Goal: Transaction & Acquisition: Obtain resource

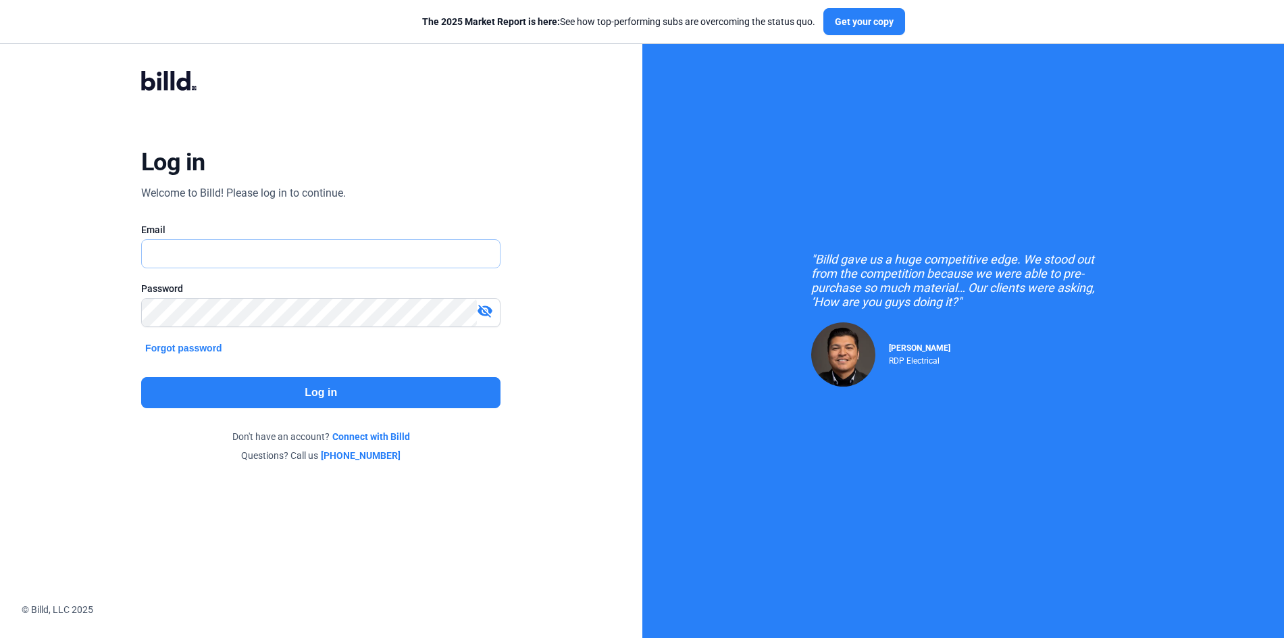
click at [304, 255] on input "text" at bounding box center [313, 254] width 343 height 28
type input "[PERSON_NAME][EMAIL_ADDRESS][DOMAIN_NAME]"
click at [288, 380] on button "Log in" at bounding box center [320, 392] width 359 height 31
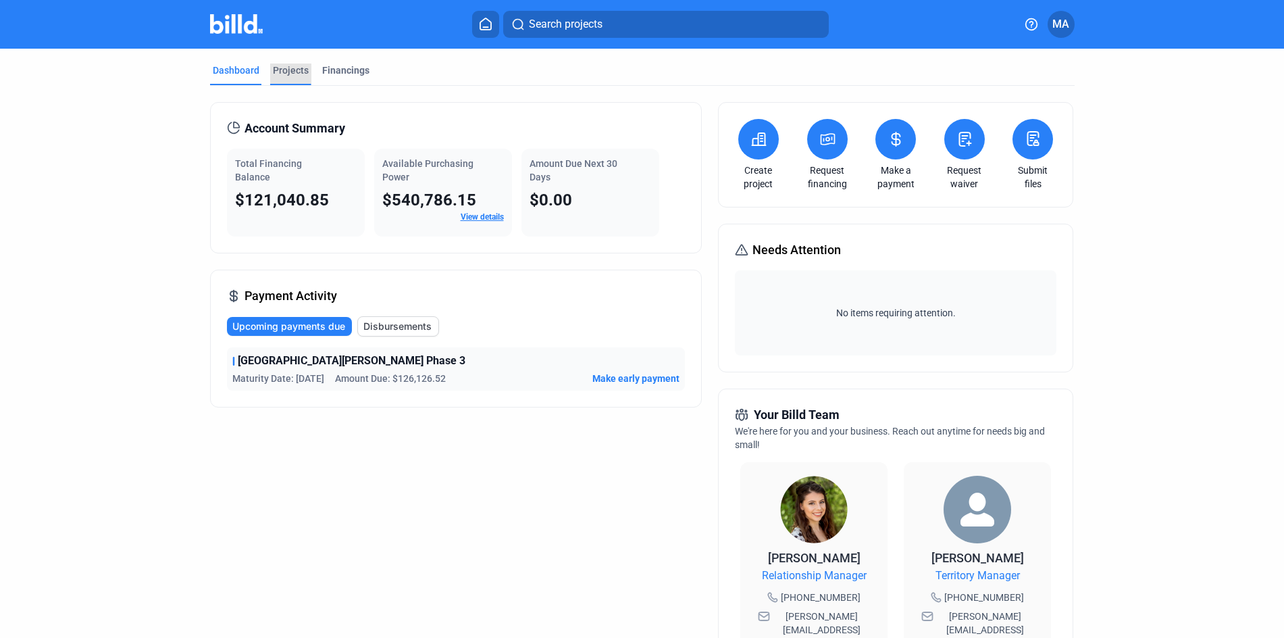
click at [291, 72] on div "Projects" at bounding box center [291, 71] width 36 height 14
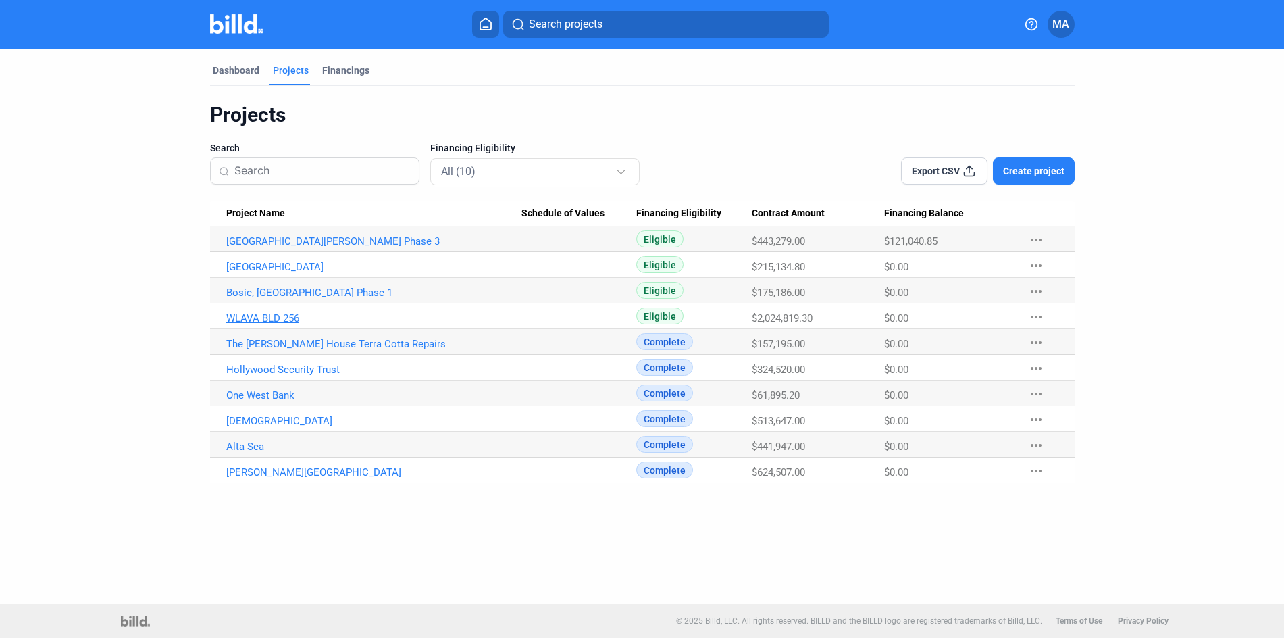
click at [264, 247] on link "WLAVA BLD 256" at bounding box center [374, 241] width 296 height 12
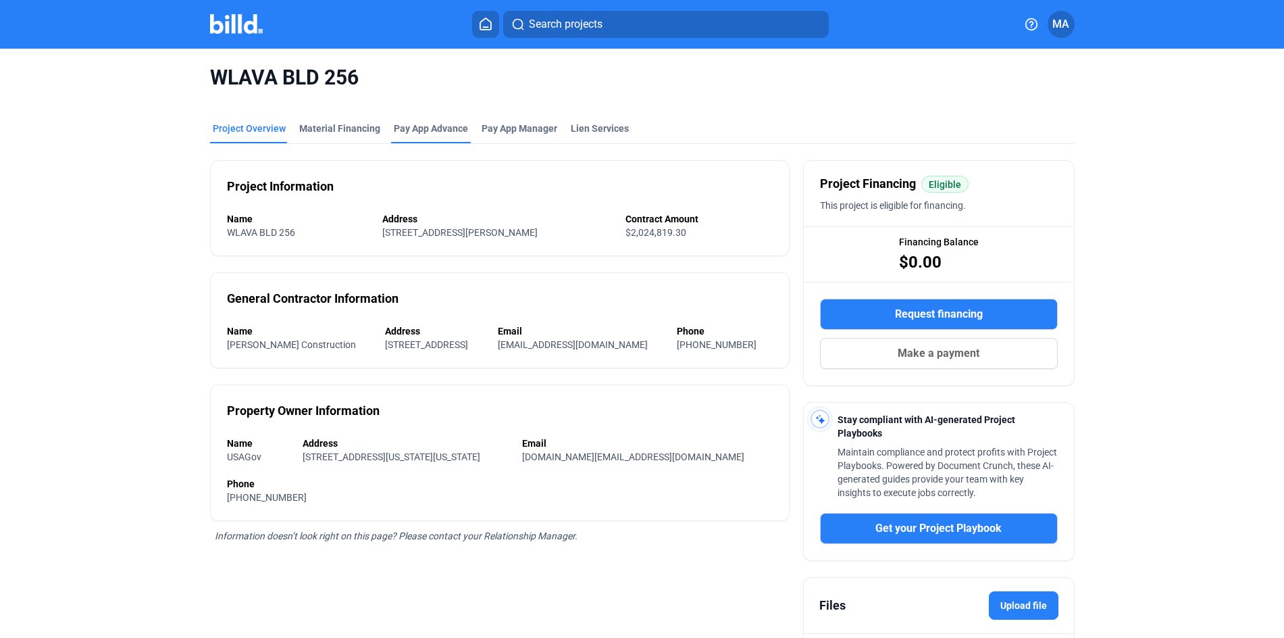
click at [409, 128] on div "Pay App Advance" at bounding box center [431, 129] width 74 height 14
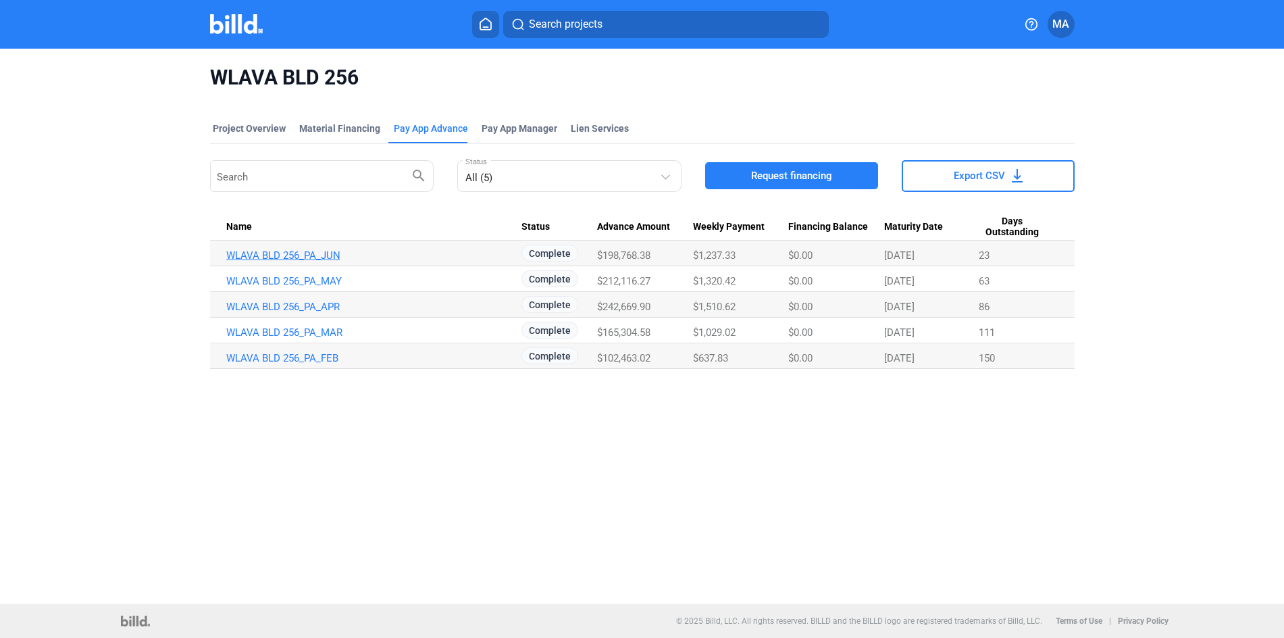
click at [325, 253] on link "WLAVA BLD 256_PA_JUN" at bounding box center [374, 255] width 296 height 12
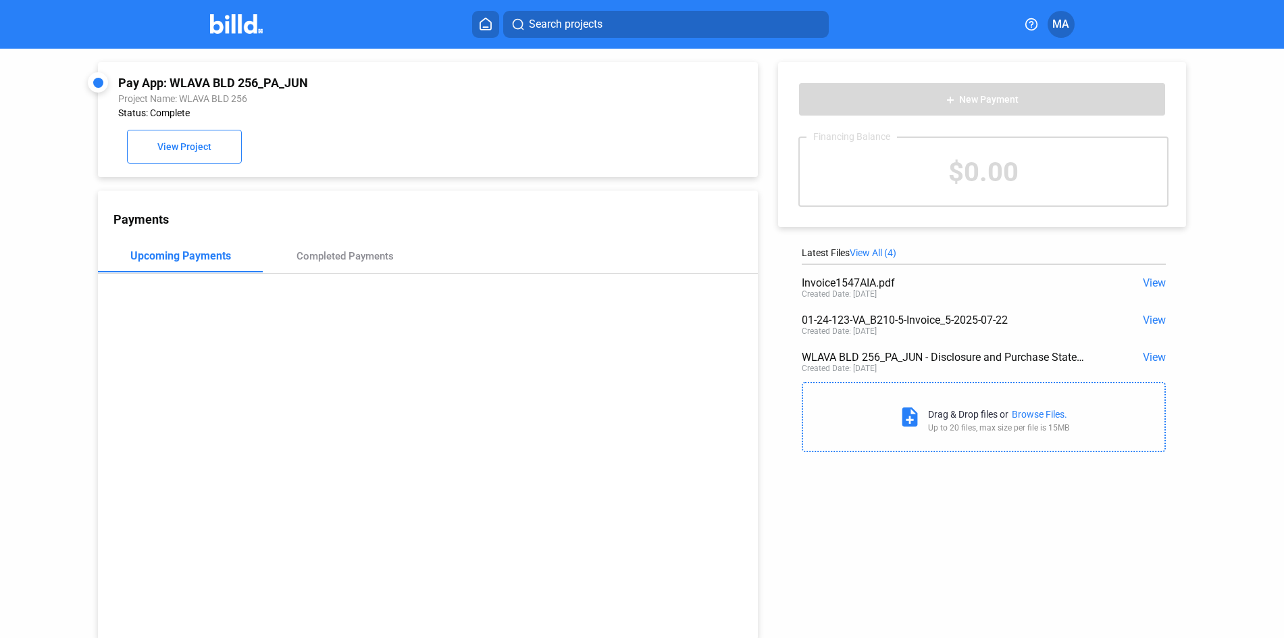
click at [1143, 352] on span "View" at bounding box center [1154, 357] width 23 height 13
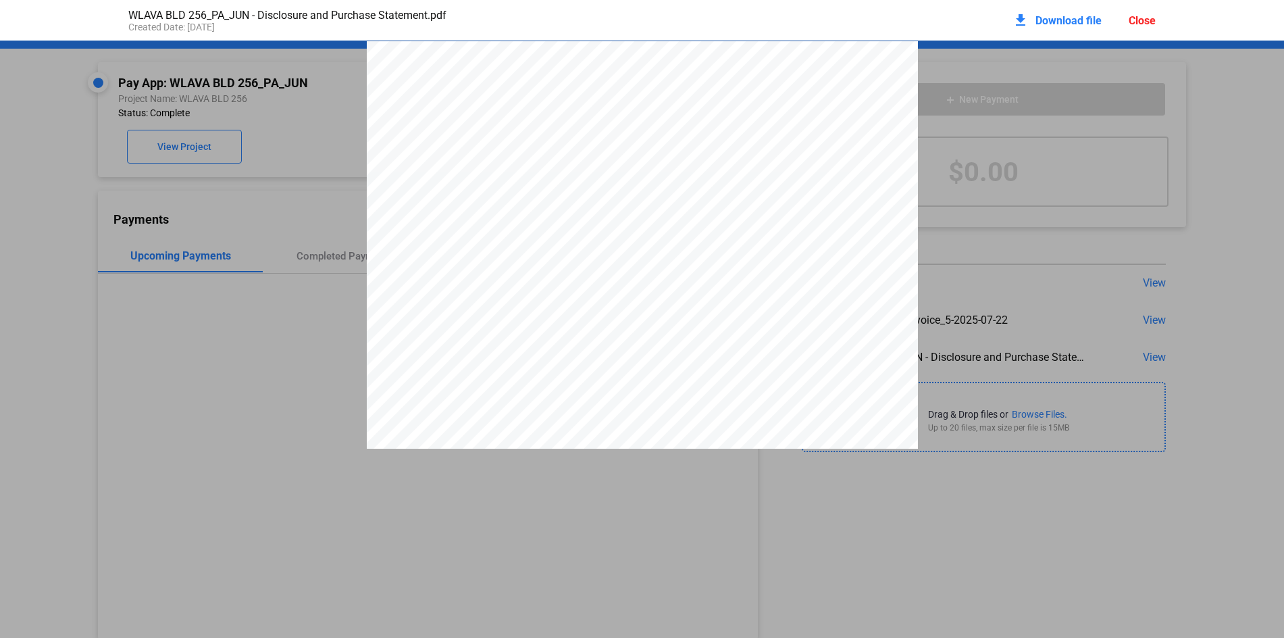
scroll to position [7, 0]
drag, startPoint x: 1271, startPoint y: 313, endPoint x: 1253, endPoint y: 309, distance: 18.6
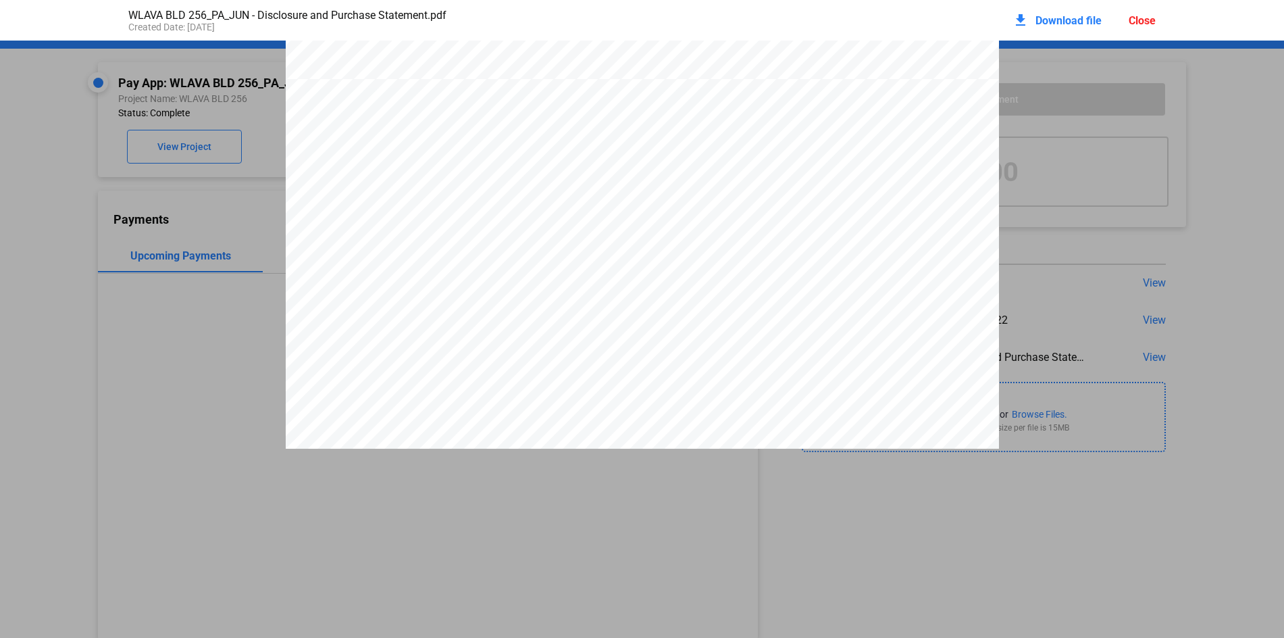
click at [1143, 20] on div "Close" at bounding box center [1142, 20] width 27 height 13
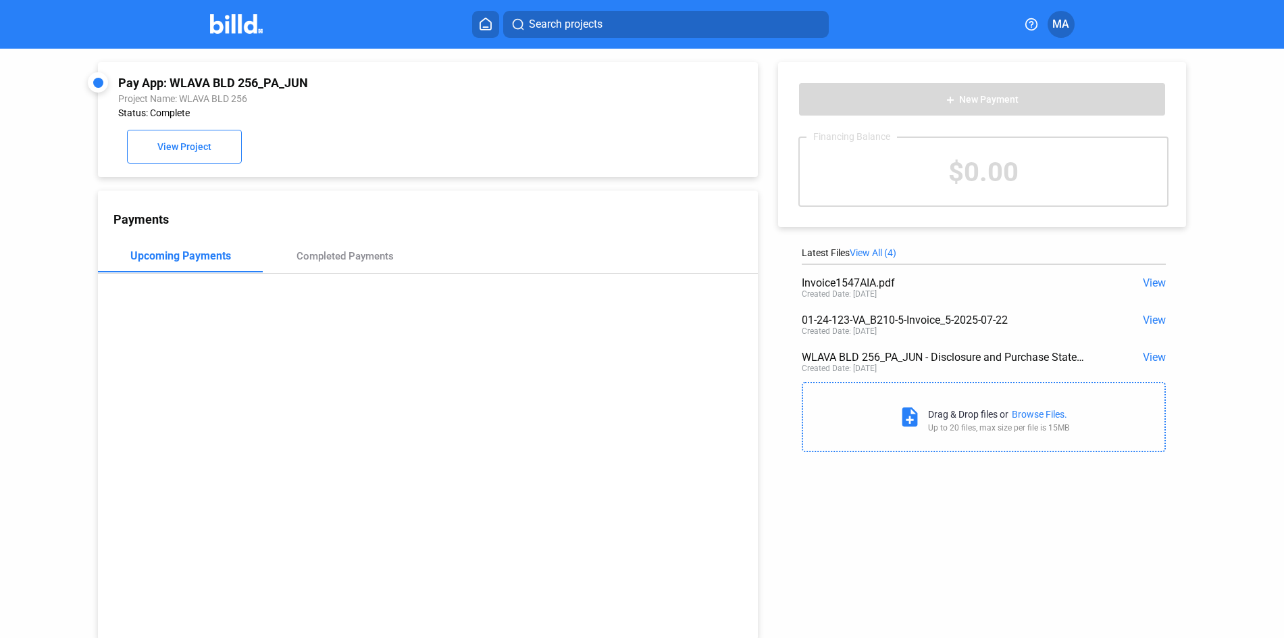
click at [1145, 322] on span "View" at bounding box center [1154, 320] width 23 height 13
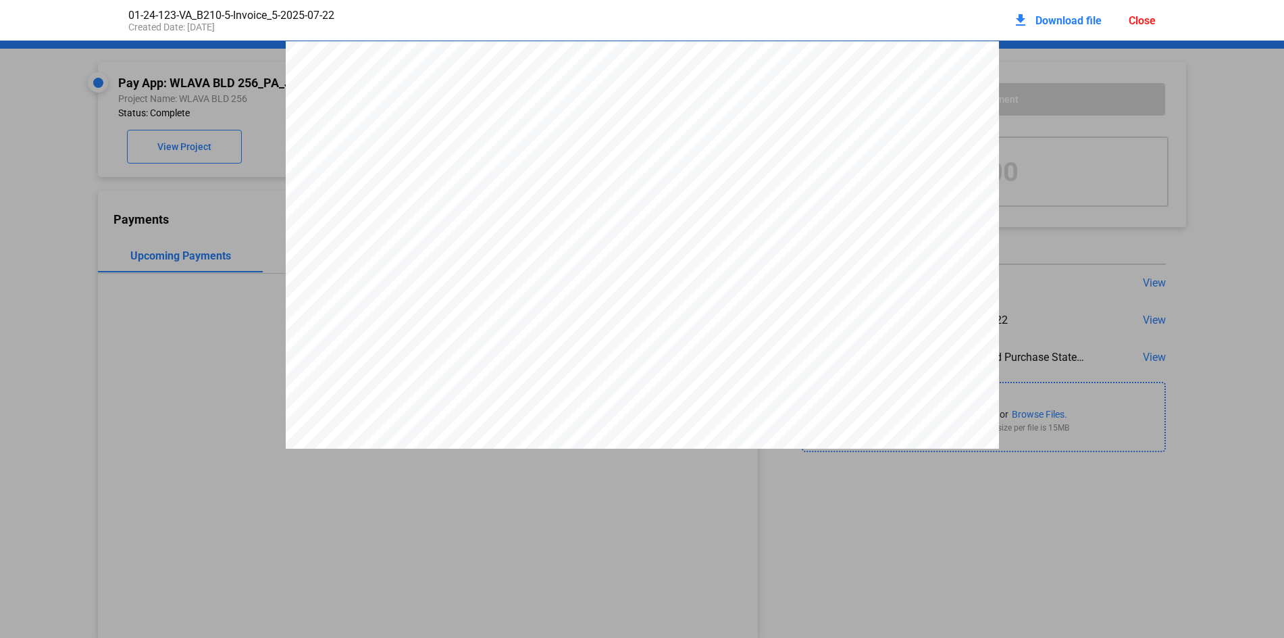
scroll to position [7, 0]
click at [1144, 20] on div "Close" at bounding box center [1142, 20] width 27 height 13
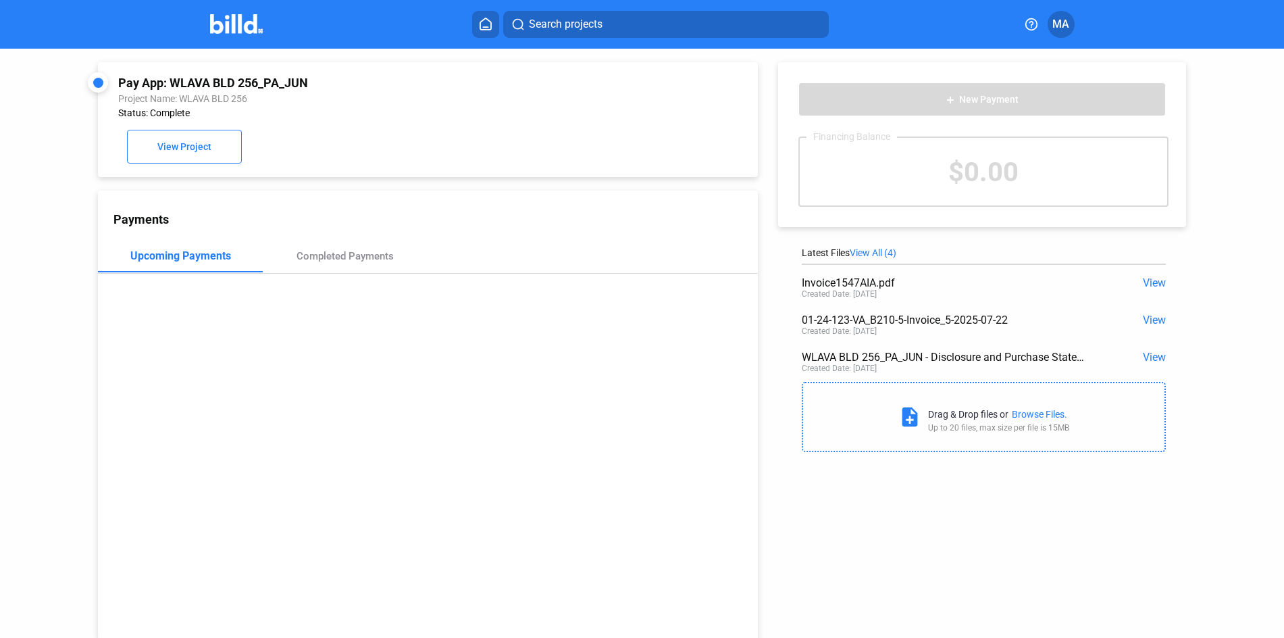
click at [1145, 282] on span "View" at bounding box center [1154, 282] width 23 height 13
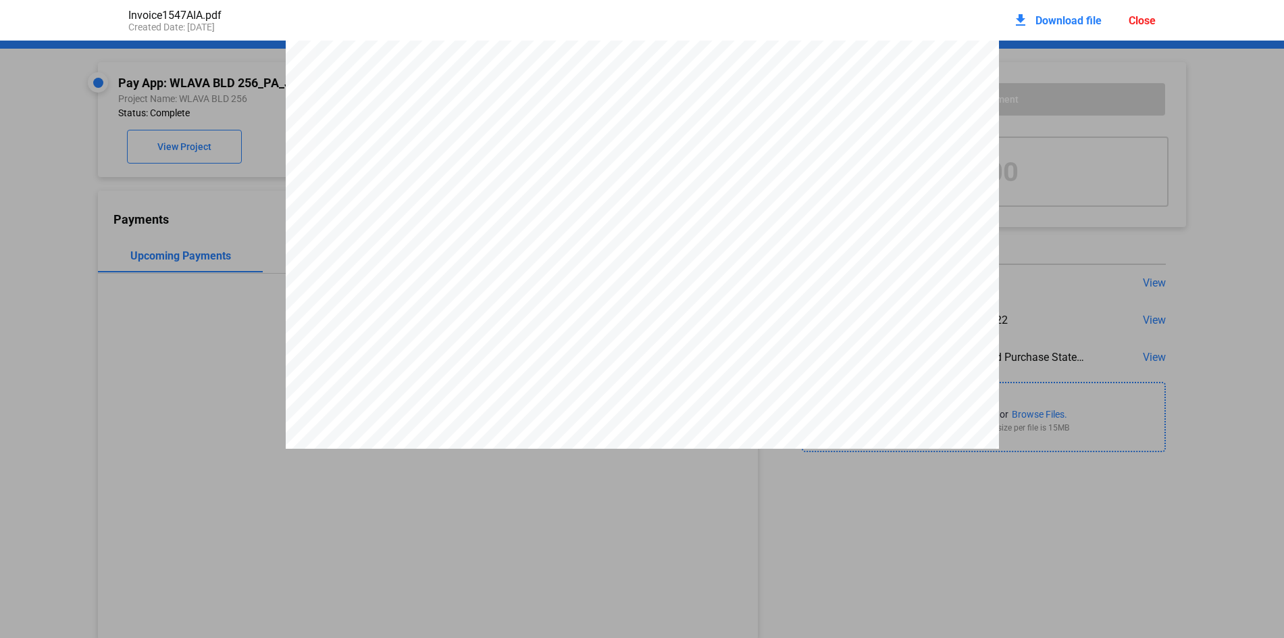
scroll to position [0, 0]
click at [1175, 216] on div "Invoice #1547 Submitted To From Project Project #WLAB210 [PERSON_NAME] Construc…" at bounding box center [642, 590] width 1284 height 1098
click at [1138, 16] on div "Close" at bounding box center [1142, 20] width 27 height 13
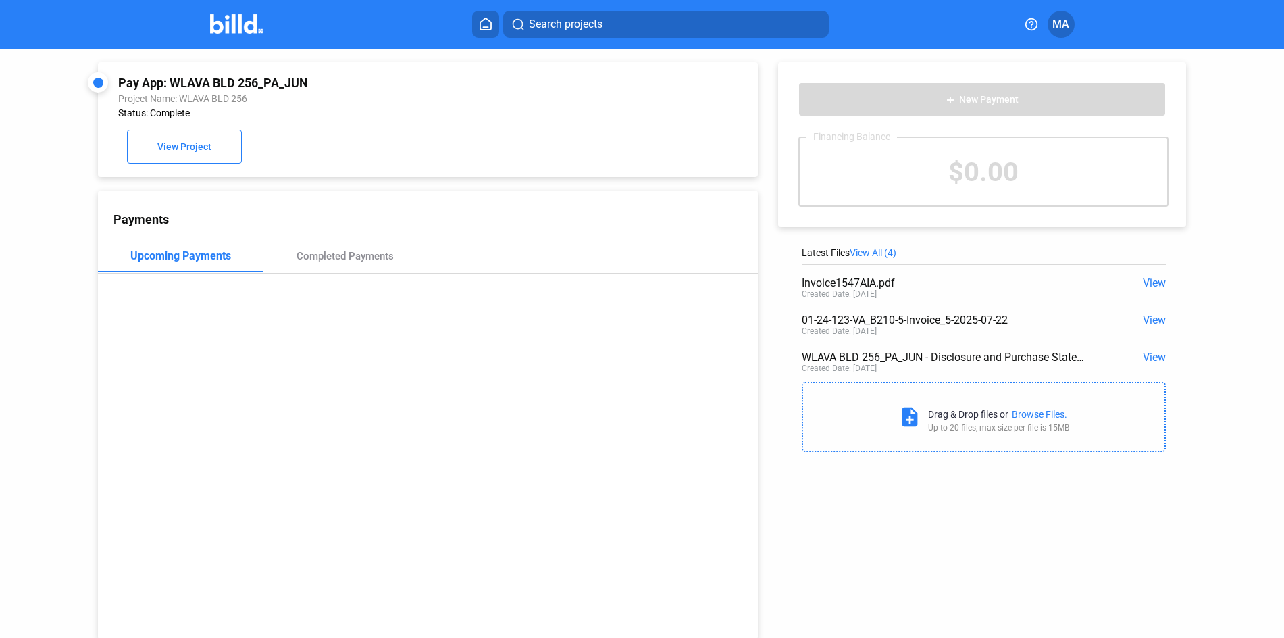
click at [1145, 282] on span "View" at bounding box center [1154, 282] width 23 height 13
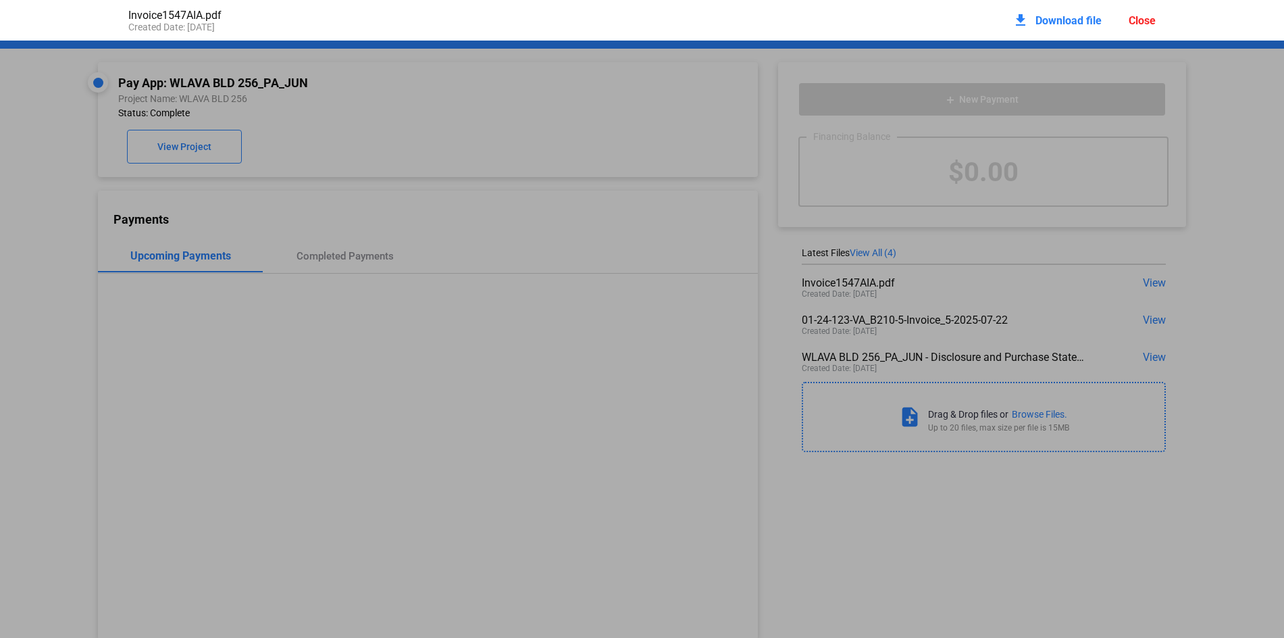
scroll to position [7, 0]
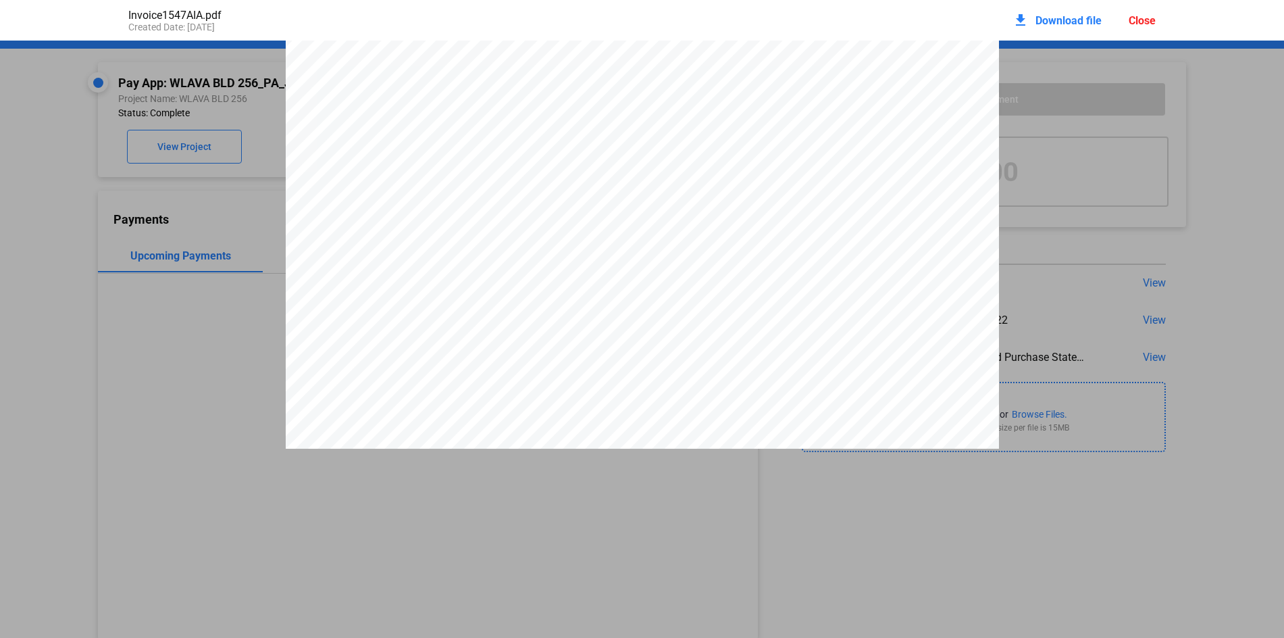
click at [1152, 22] on div "Close" at bounding box center [1142, 20] width 27 height 13
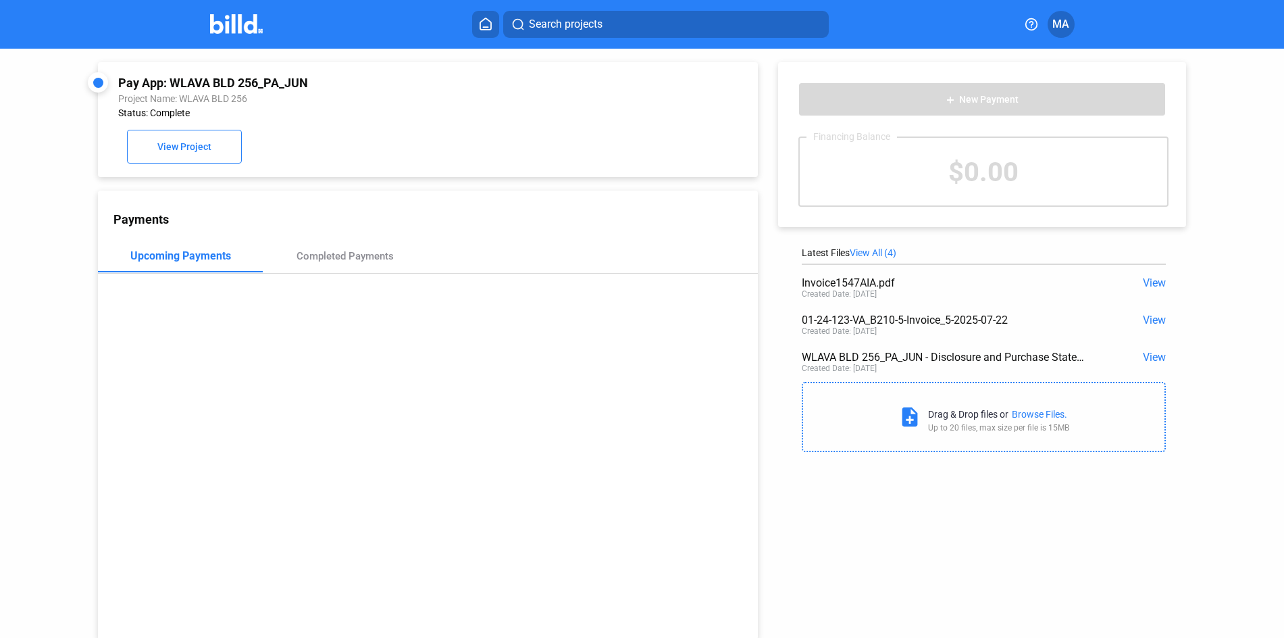
click at [1151, 322] on span "View" at bounding box center [1154, 320] width 23 height 13
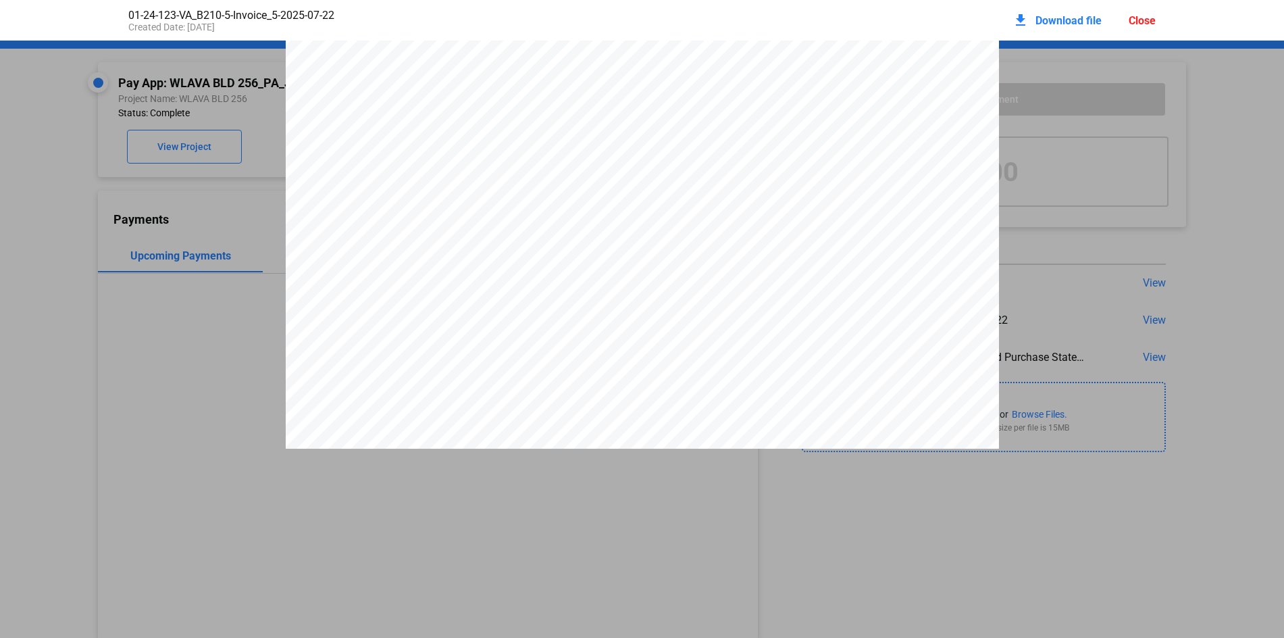
scroll to position [0, 0]
click at [1139, 20] on div "Close" at bounding box center [1142, 20] width 27 height 13
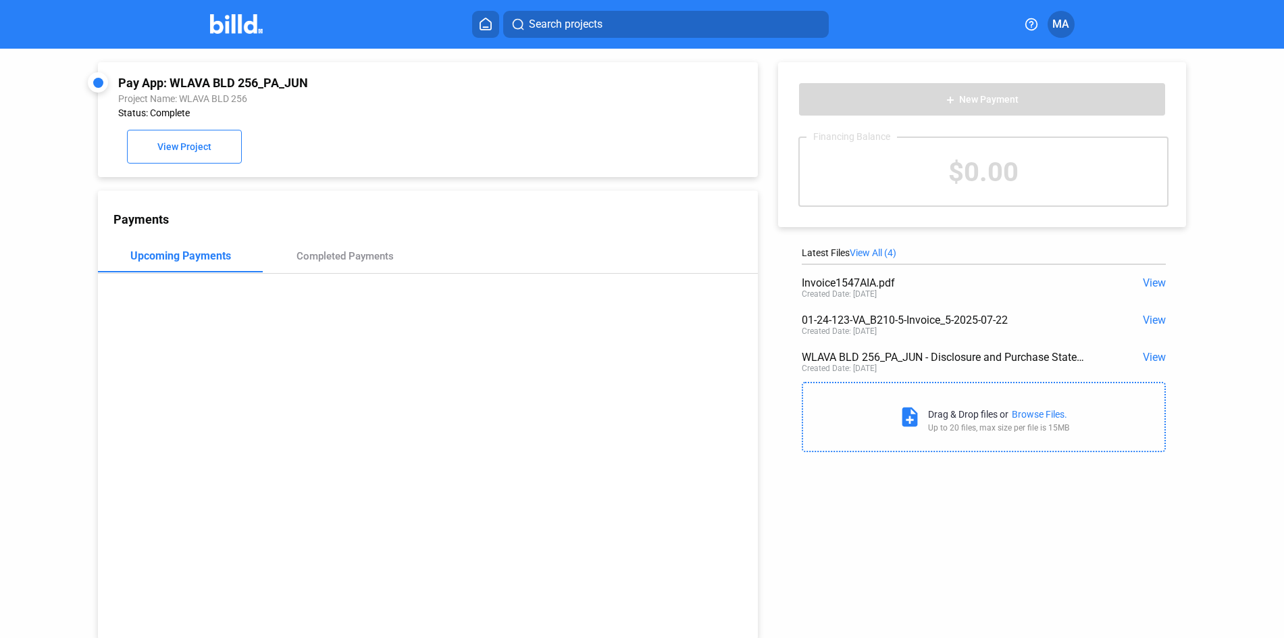
click at [872, 253] on span "View All (4)" at bounding box center [873, 252] width 47 height 11
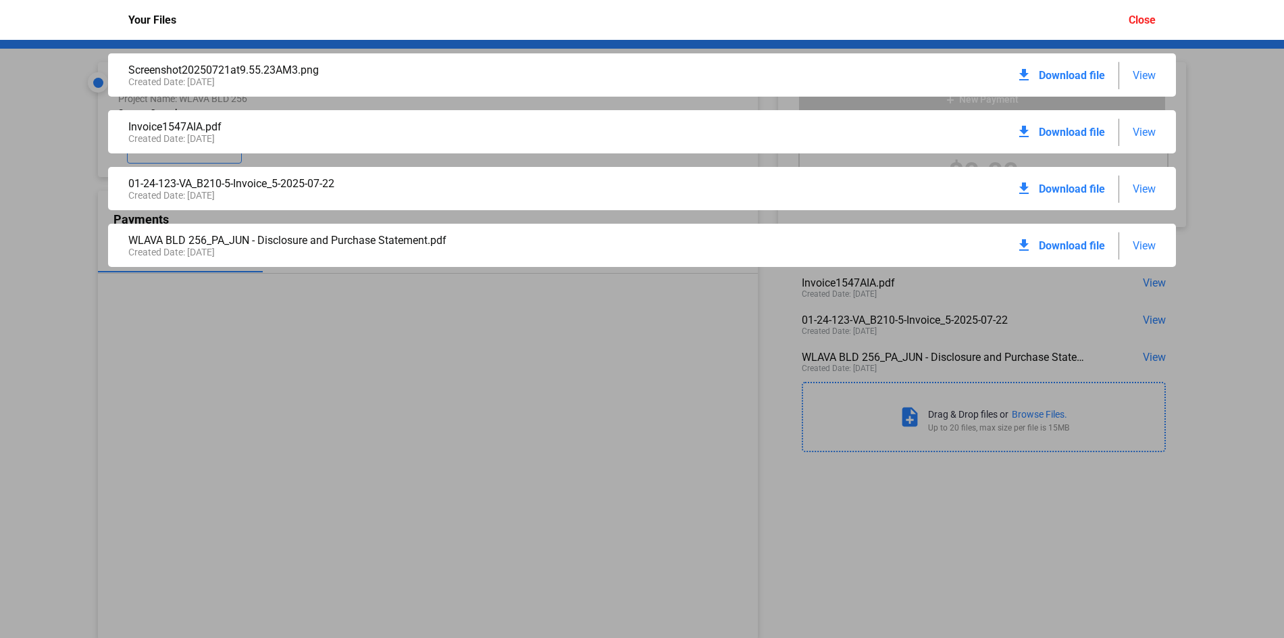
click at [1144, 74] on span "View" at bounding box center [1144, 75] width 23 height 13
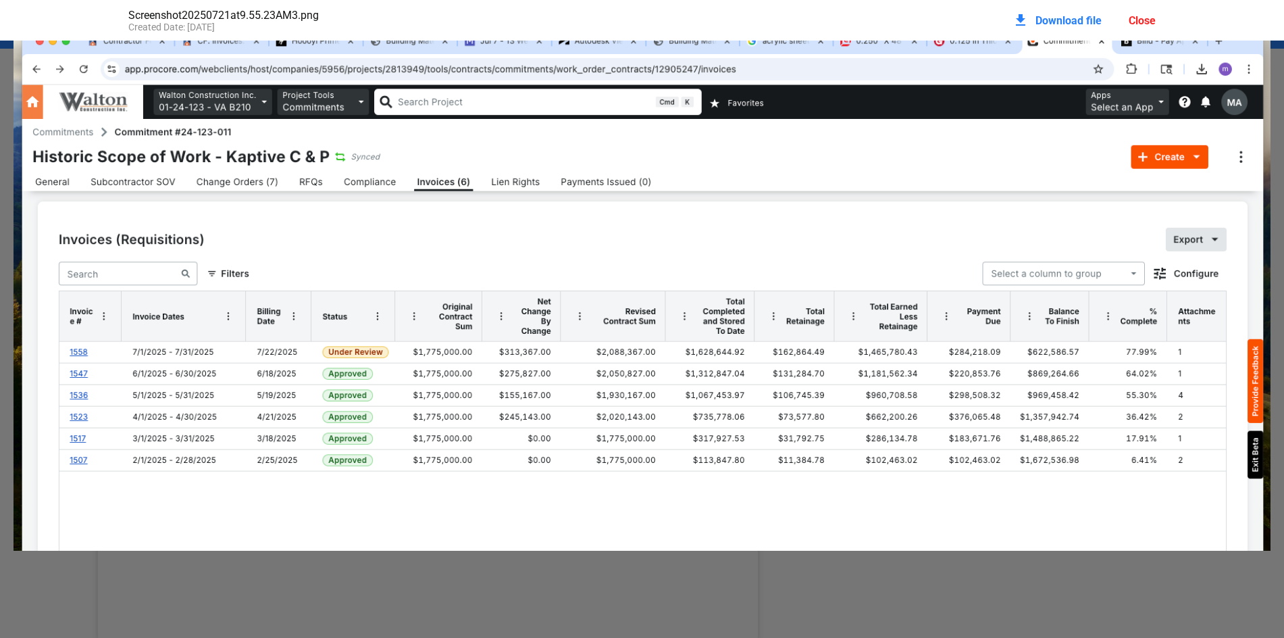
scroll to position [40, 0]
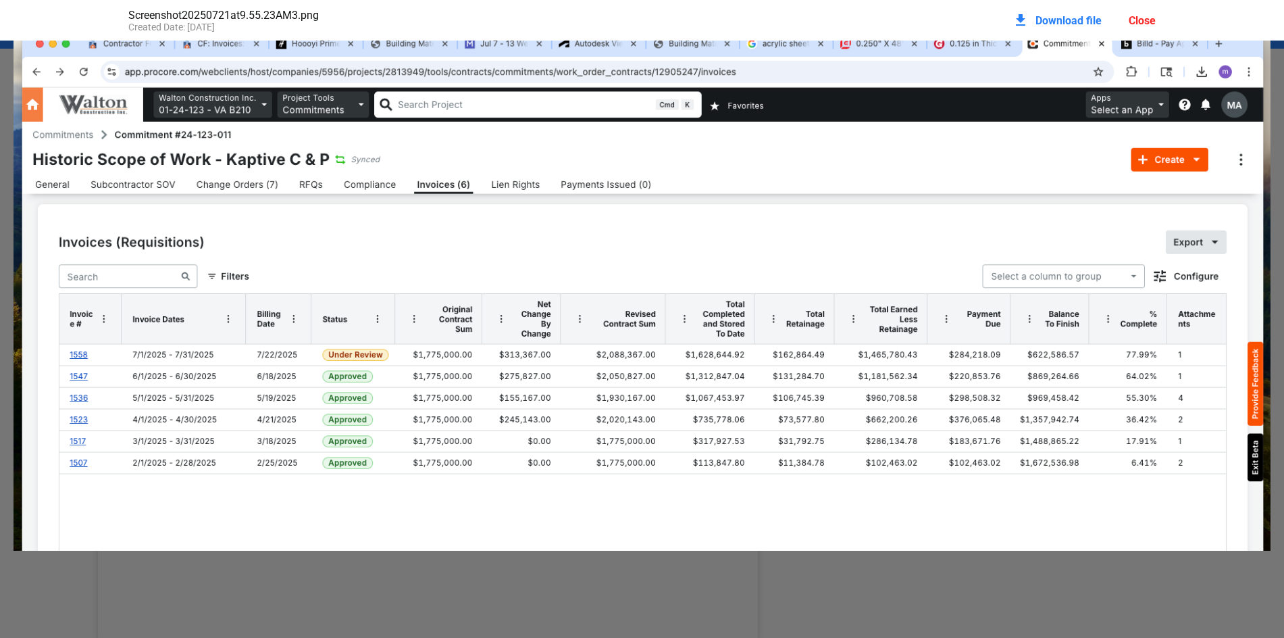
click at [1145, 22] on div "Close" at bounding box center [1142, 20] width 27 height 13
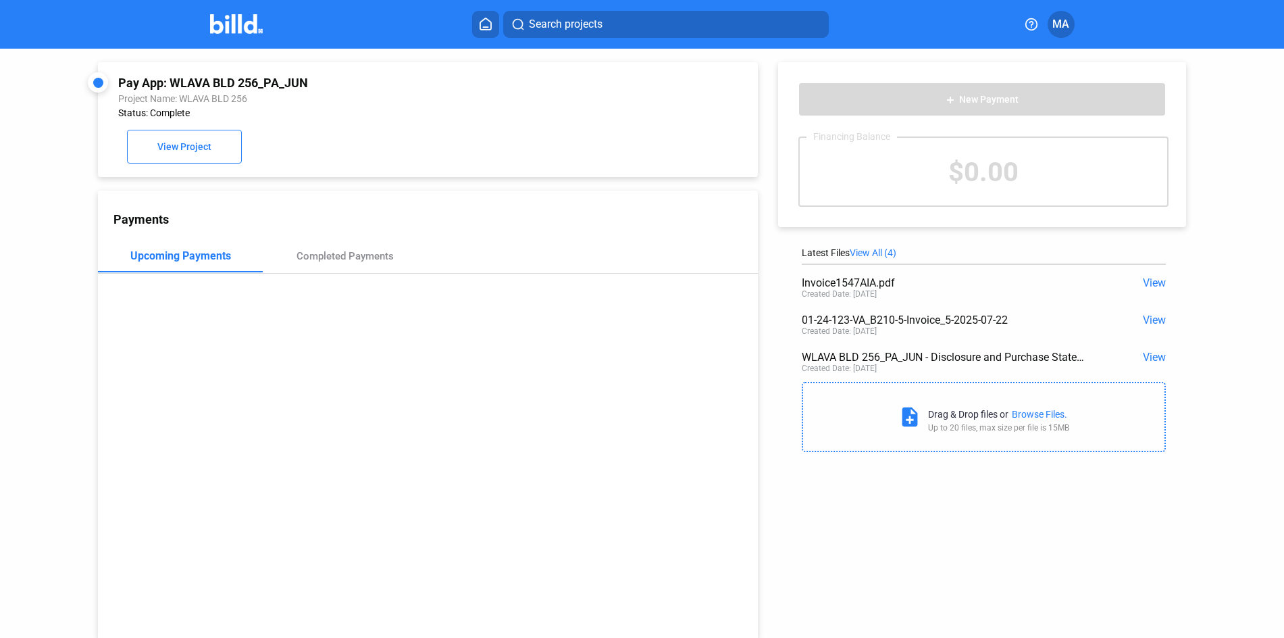
click at [1151, 285] on span "View" at bounding box center [1154, 282] width 23 height 13
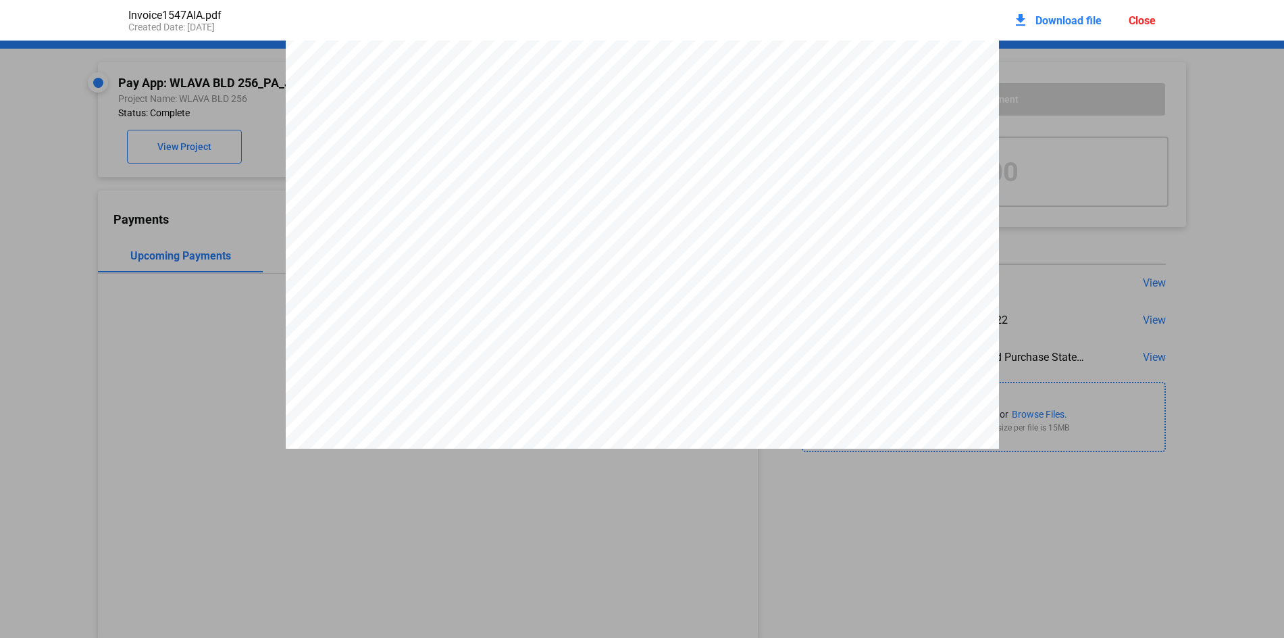
scroll to position [98, 0]
click at [1136, 22] on div "Close" at bounding box center [1142, 20] width 27 height 13
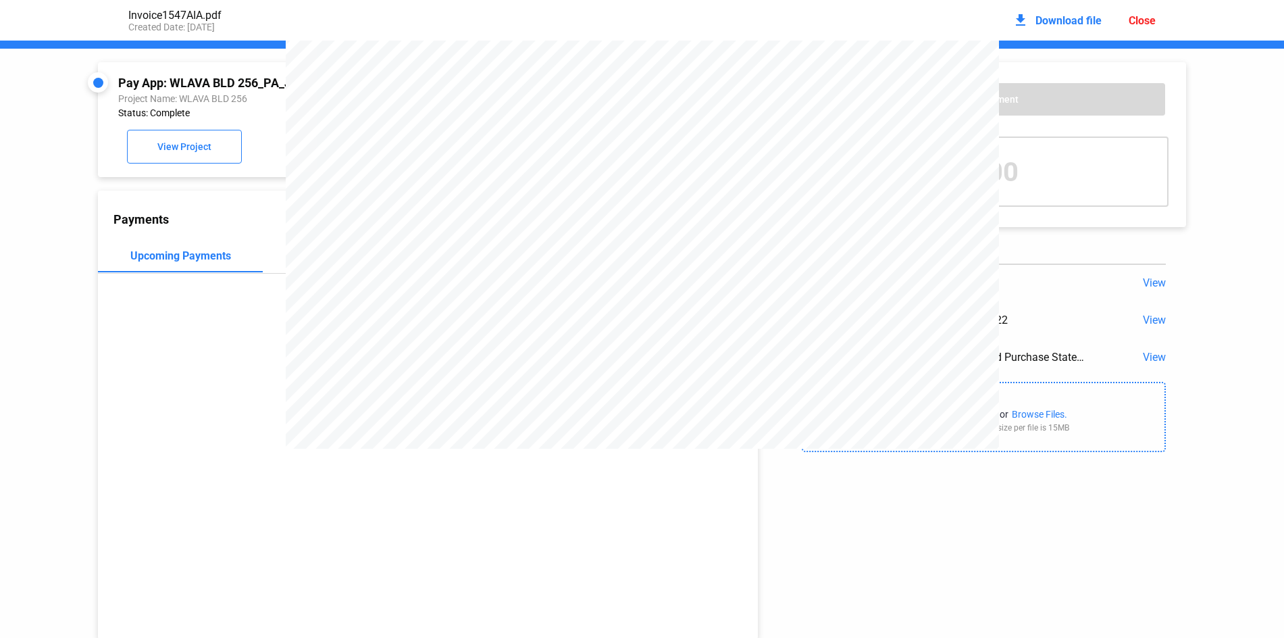
click at [1136, 22] on div "Close" at bounding box center [1142, 20] width 27 height 13
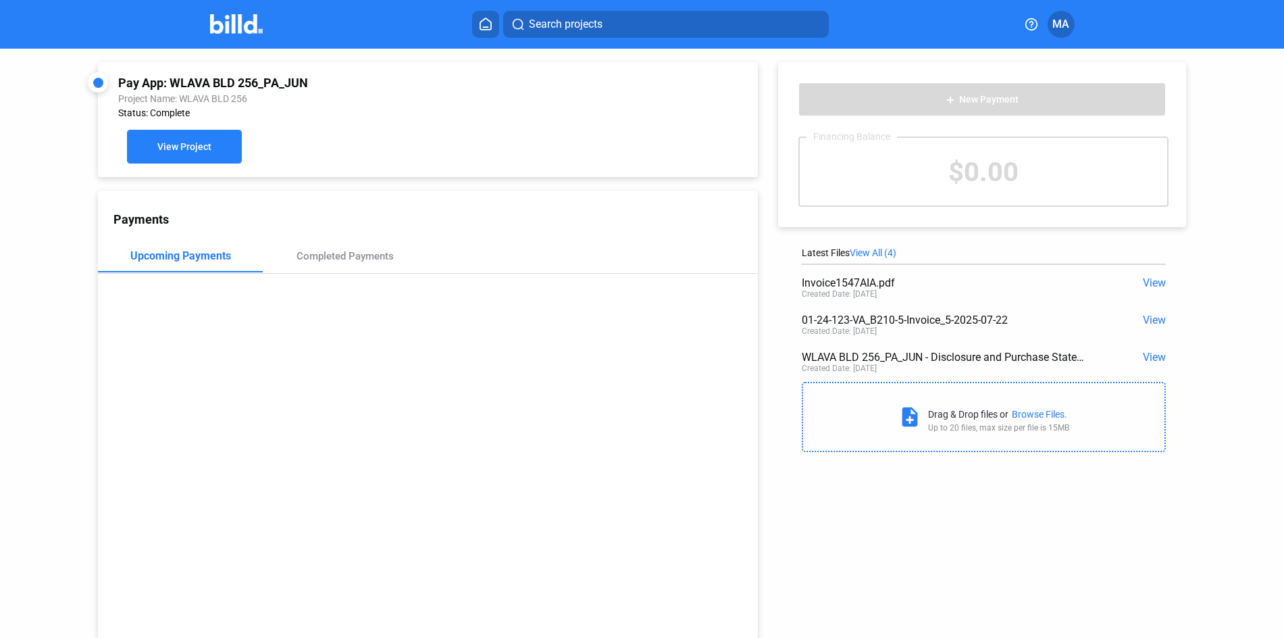
click at [172, 139] on button "View Project" at bounding box center [184, 147] width 115 height 34
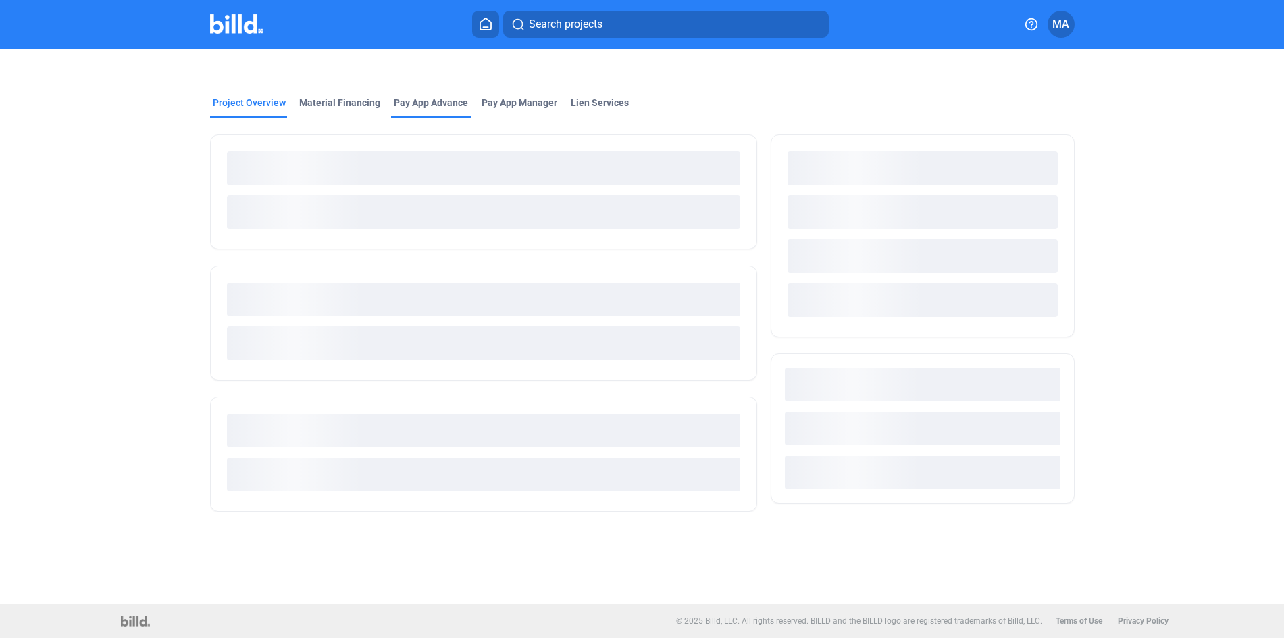
click at [422, 105] on div "Pay App Advance" at bounding box center [431, 103] width 74 height 14
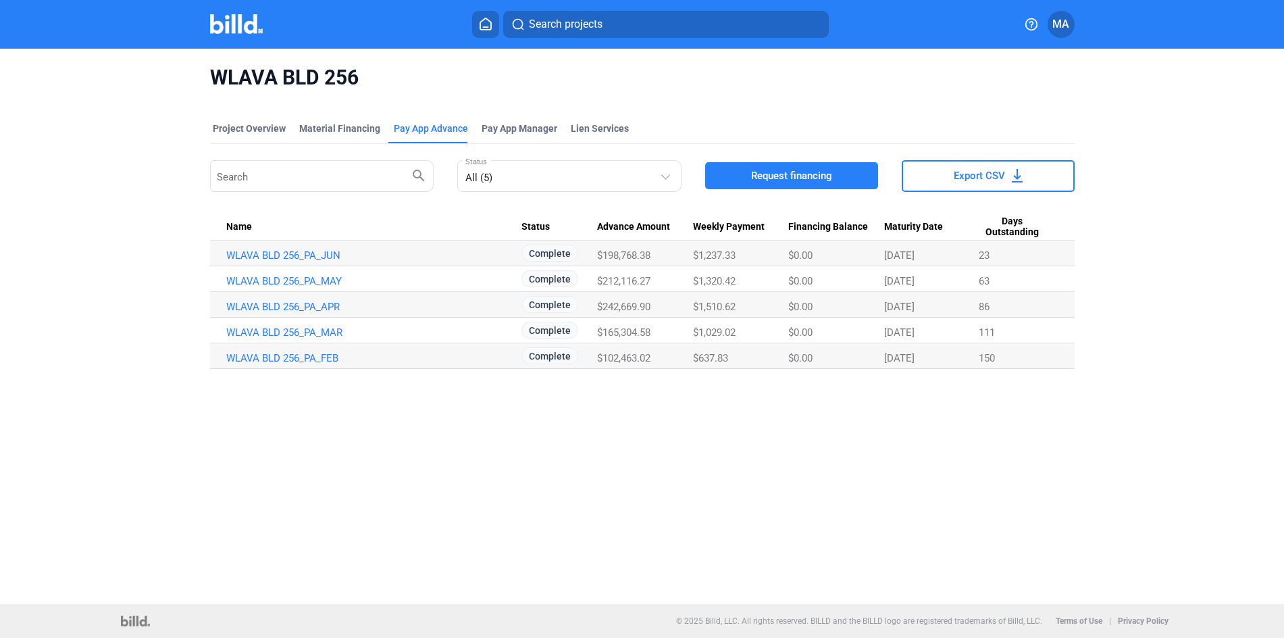
click at [826, 183] on button "Request financing" at bounding box center [791, 175] width 173 height 27
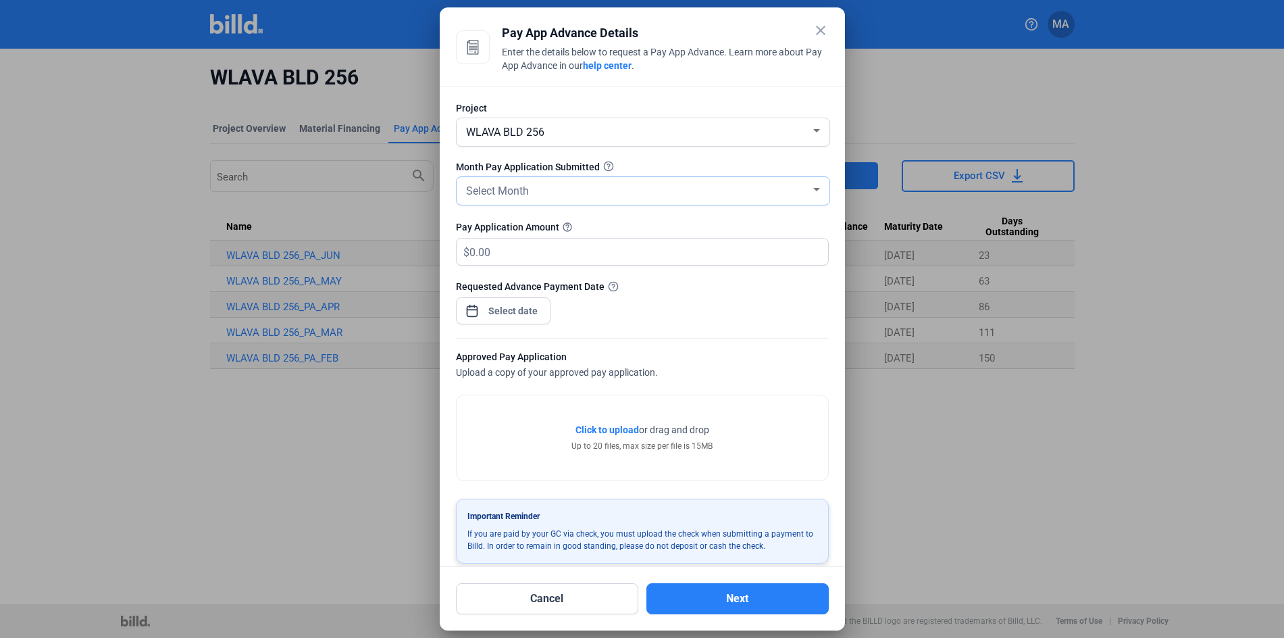
click at [519, 194] on span "Select Month" at bounding box center [497, 190] width 63 height 13
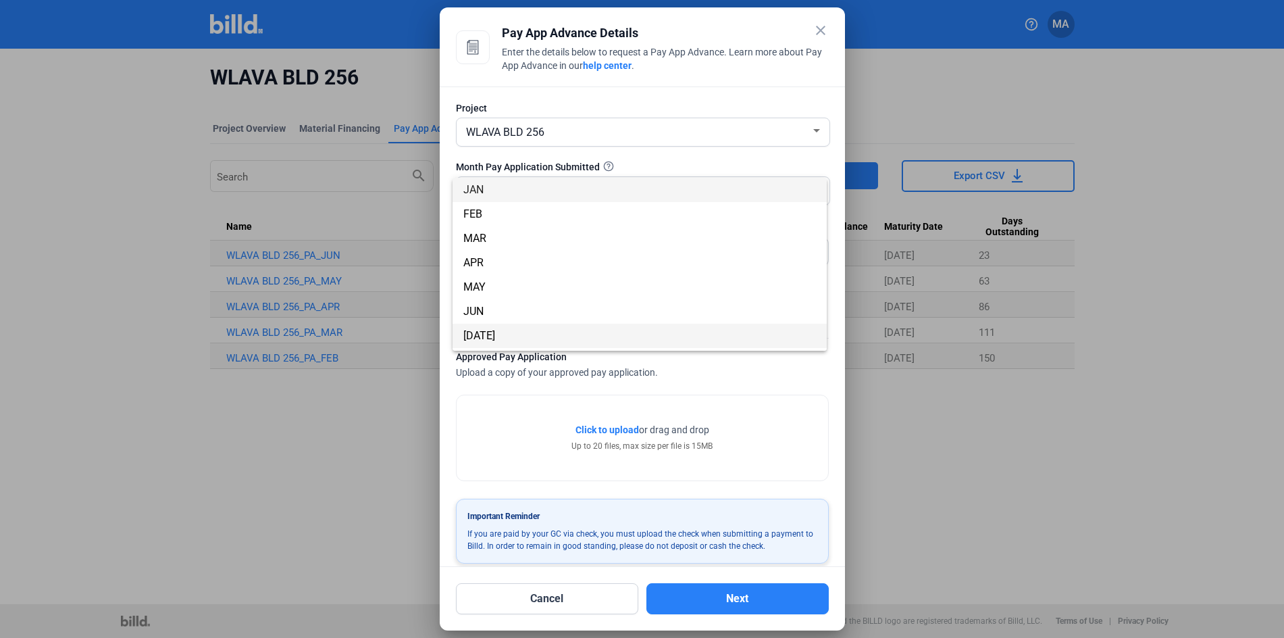
click at [485, 329] on span "[DATE]" at bounding box center [640, 336] width 353 height 24
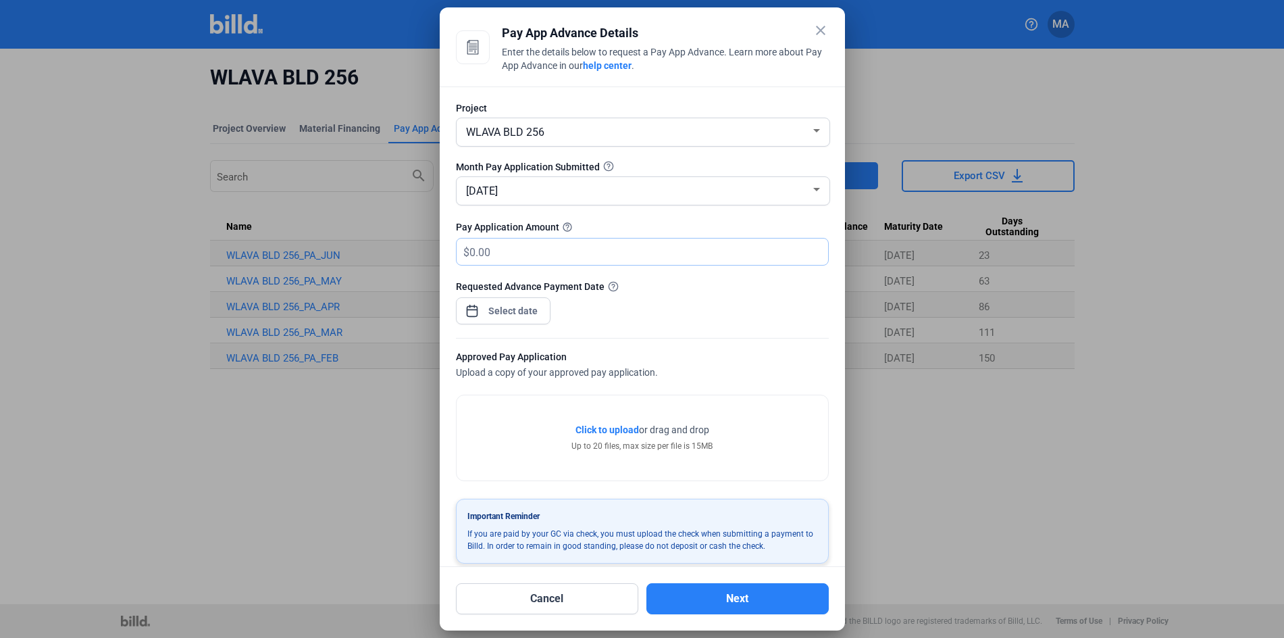
click at [537, 255] on input "text" at bounding box center [641, 252] width 343 height 26
type input "284,218.09"
click at [515, 319] on div at bounding box center [513, 311] width 58 height 24
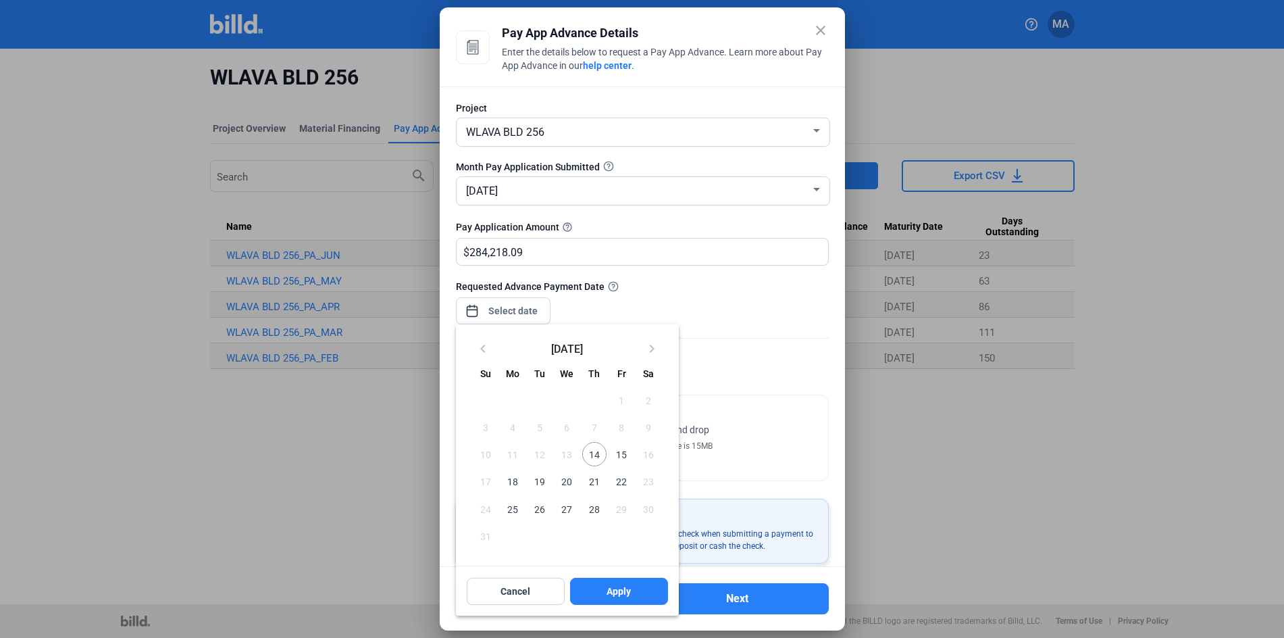
click at [517, 484] on span "18" at bounding box center [513, 481] width 24 height 24
click at [632, 595] on button "Apply" at bounding box center [619, 591] width 98 height 27
click at [743, 299] on div at bounding box center [642, 319] width 1284 height 638
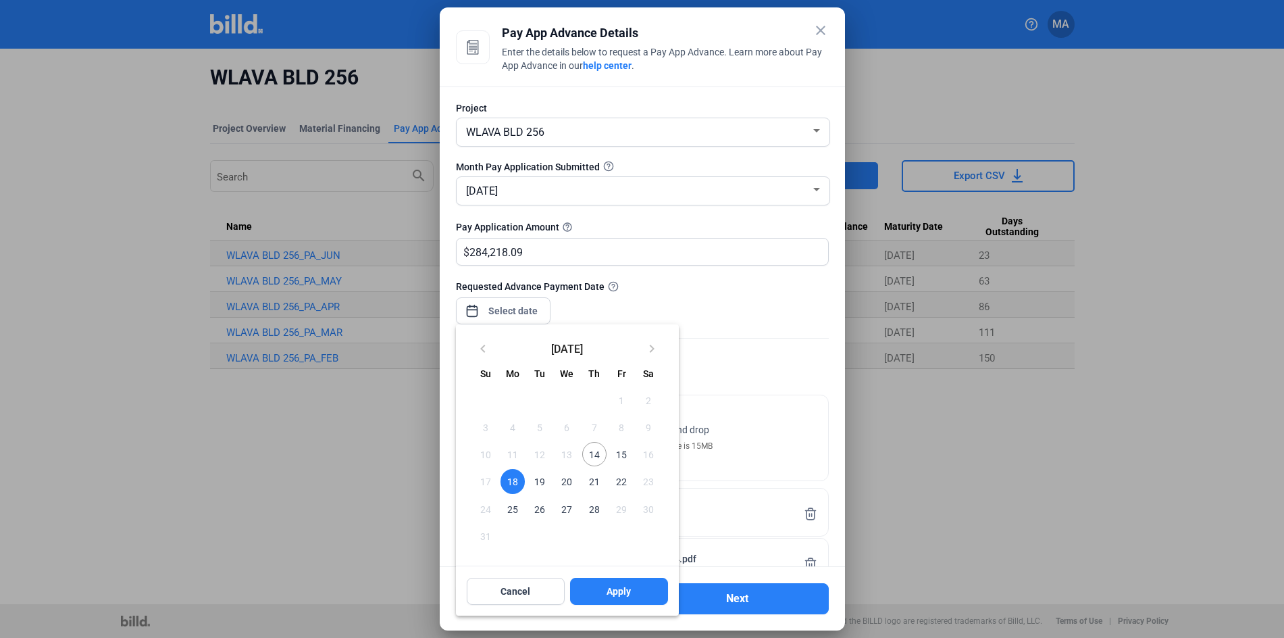
drag, startPoint x: 741, startPoint y: 307, endPoint x: 751, endPoint y: 320, distance: 16.3
click at [741, 307] on div at bounding box center [642, 319] width 1284 height 638
click at [755, 336] on div at bounding box center [642, 319] width 1284 height 638
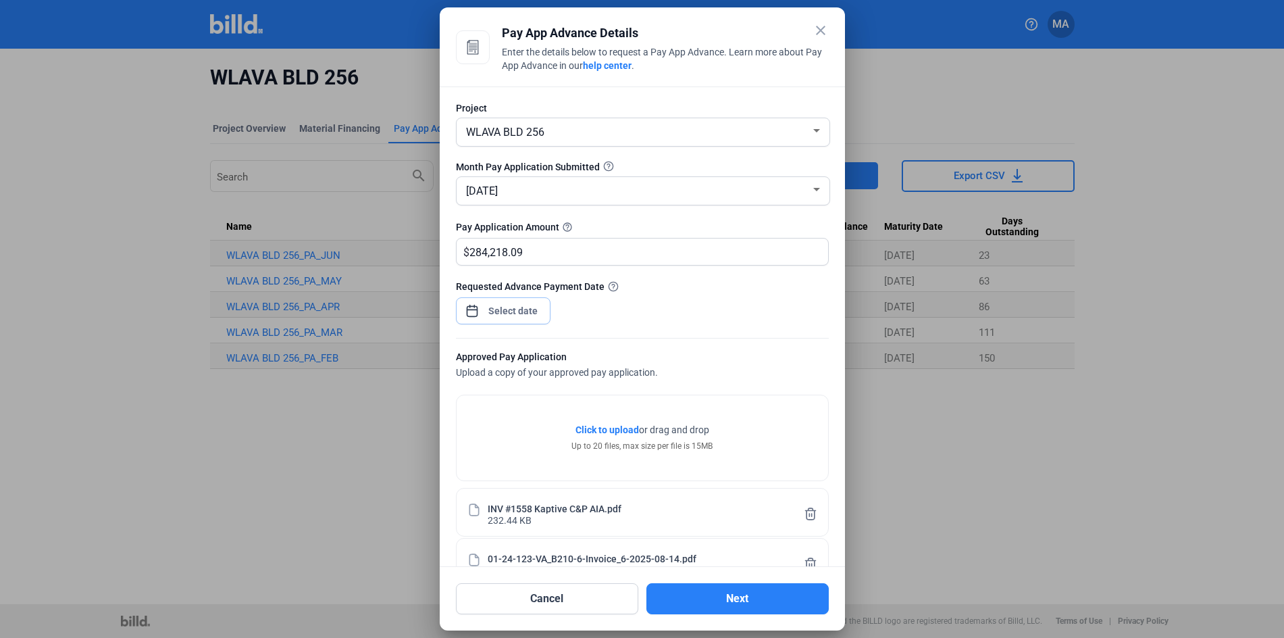
click at [509, 314] on input at bounding box center [513, 311] width 58 height 16
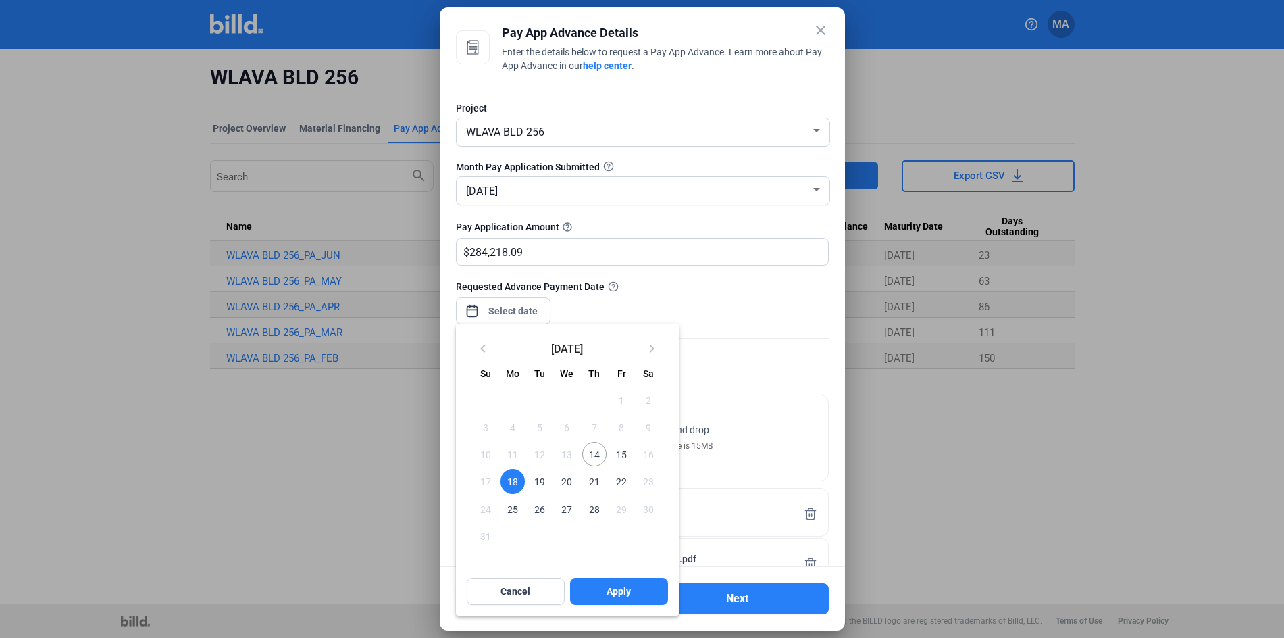
click at [772, 300] on div at bounding box center [642, 319] width 1284 height 638
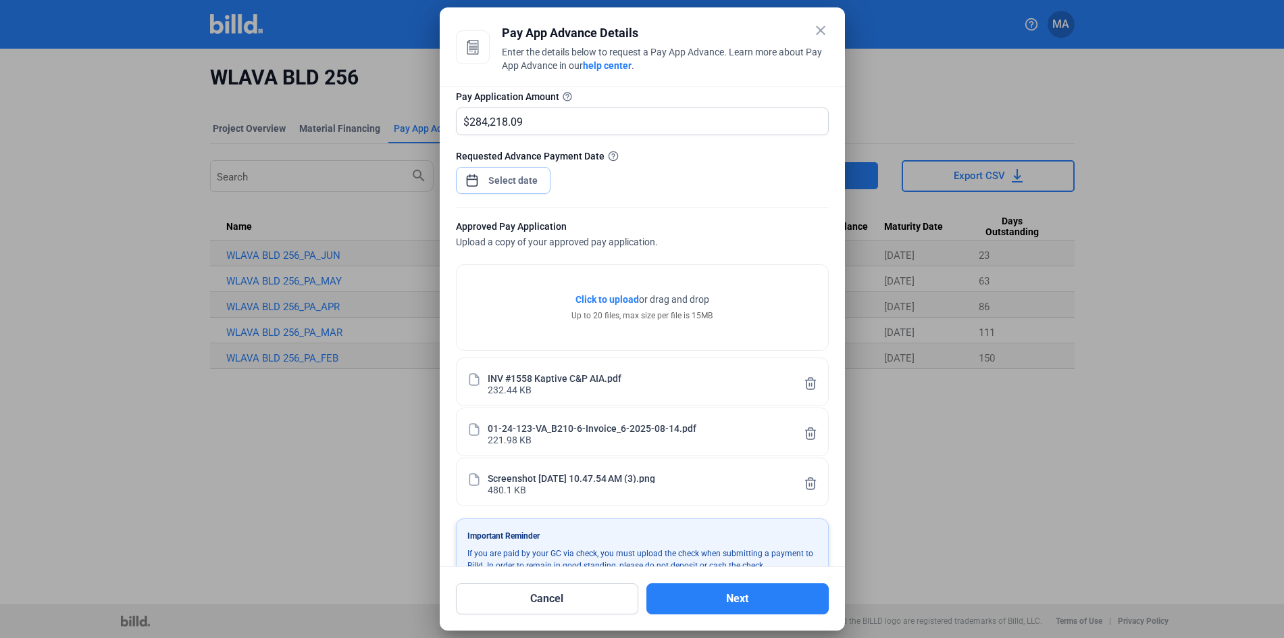
scroll to position [164, 0]
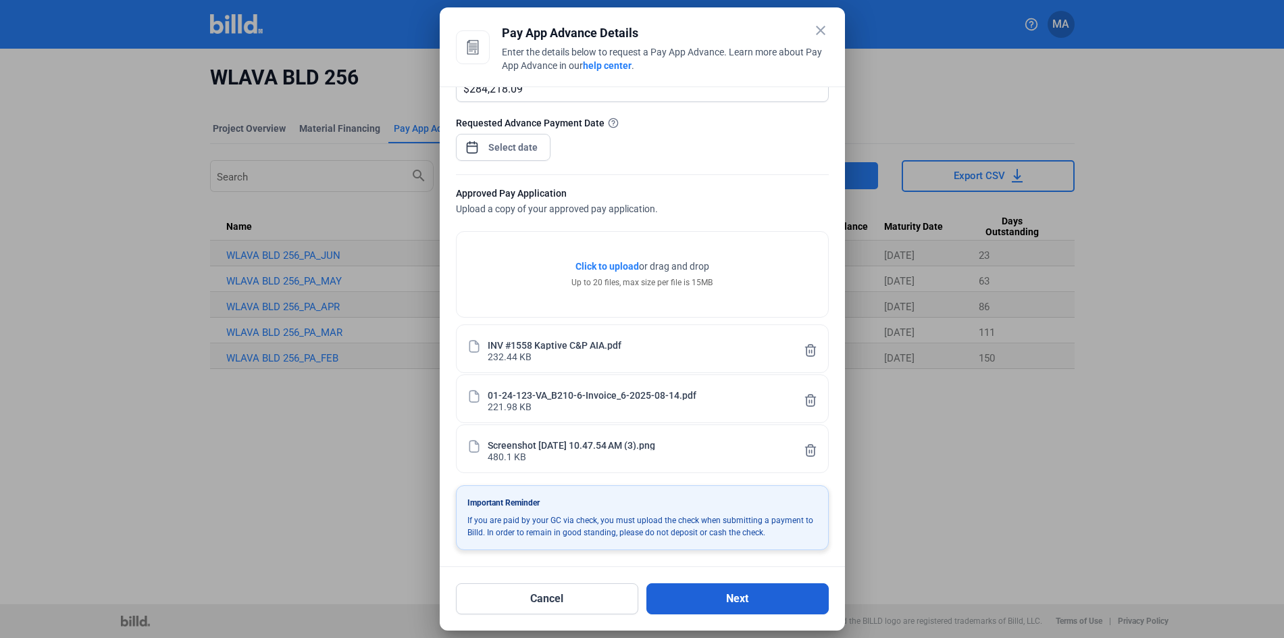
click at [728, 601] on button "Next" at bounding box center [738, 598] width 182 height 31
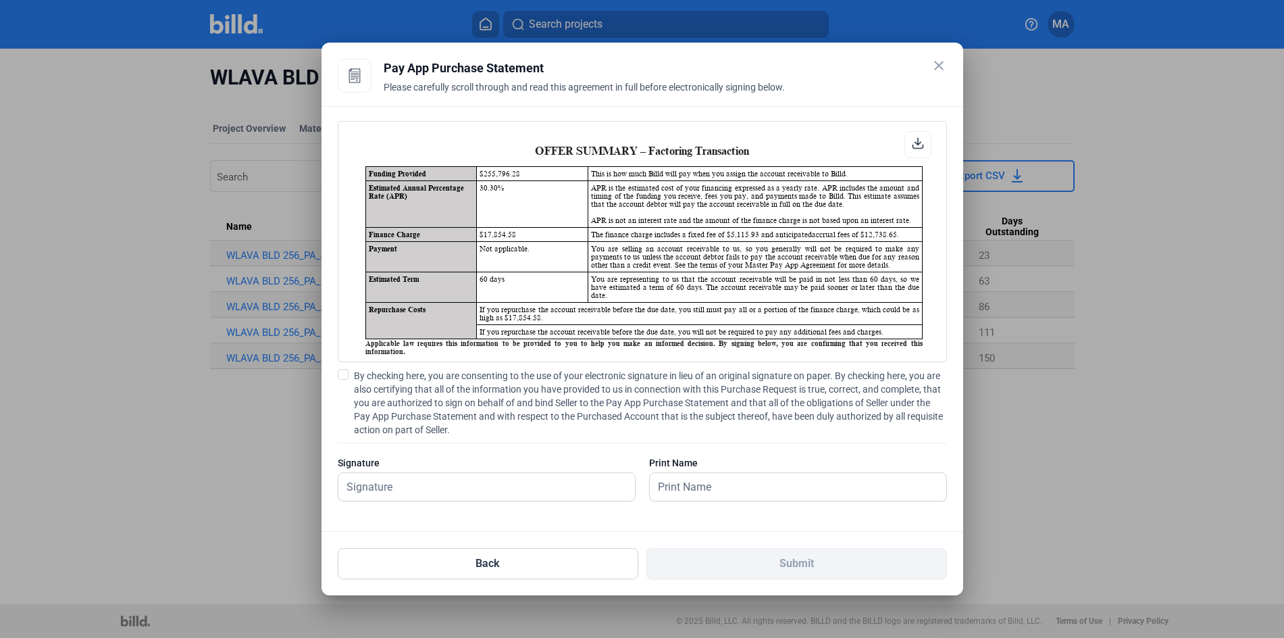
scroll to position [53, 0]
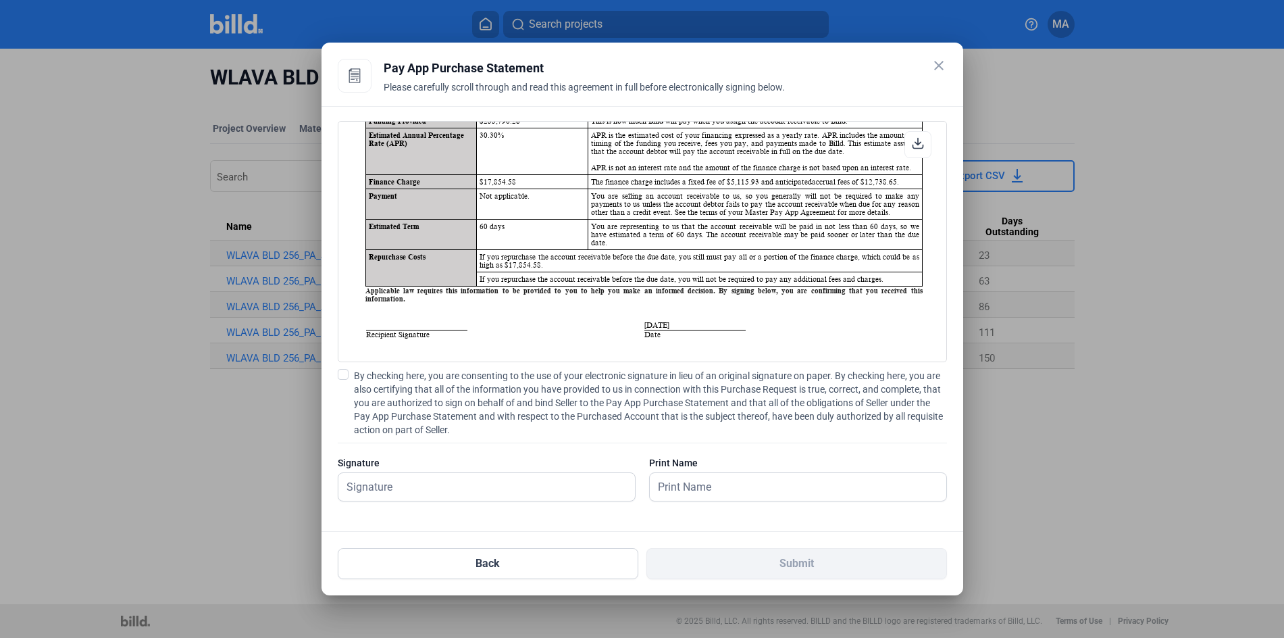
click at [936, 68] on mat-icon "close" at bounding box center [939, 65] width 16 height 16
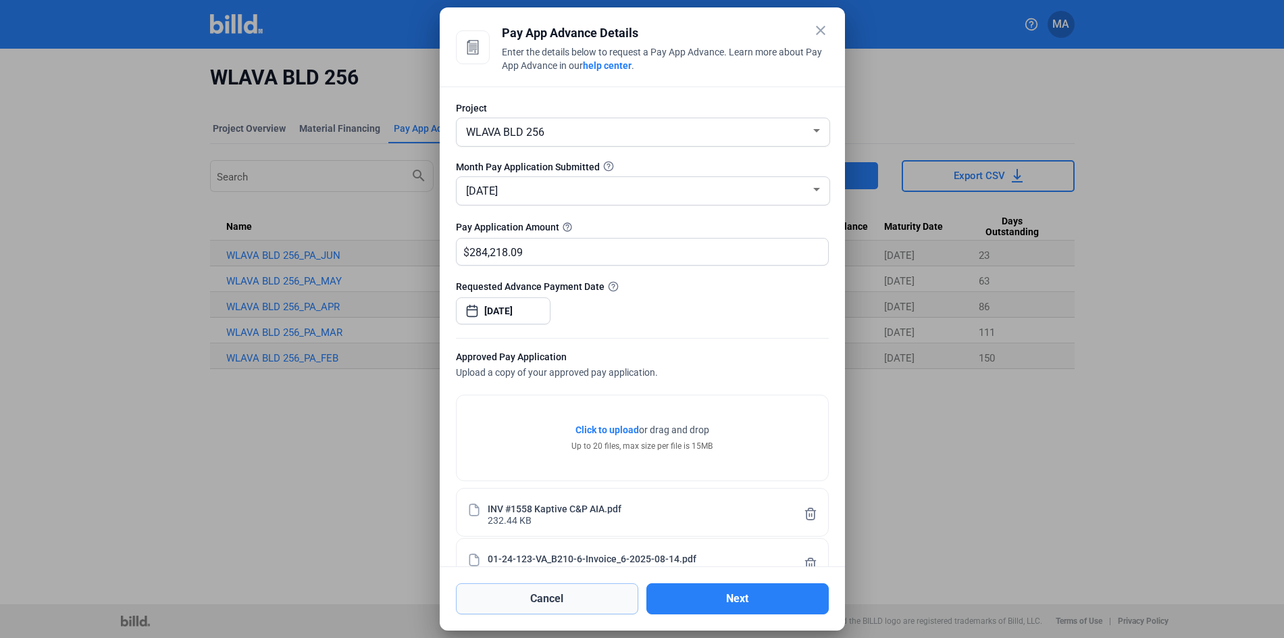
click at [574, 597] on button "Cancel" at bounding box center [547, 598] width 182 height 31
